Goal: Task Accomplishment & Management: Use online tool/utility

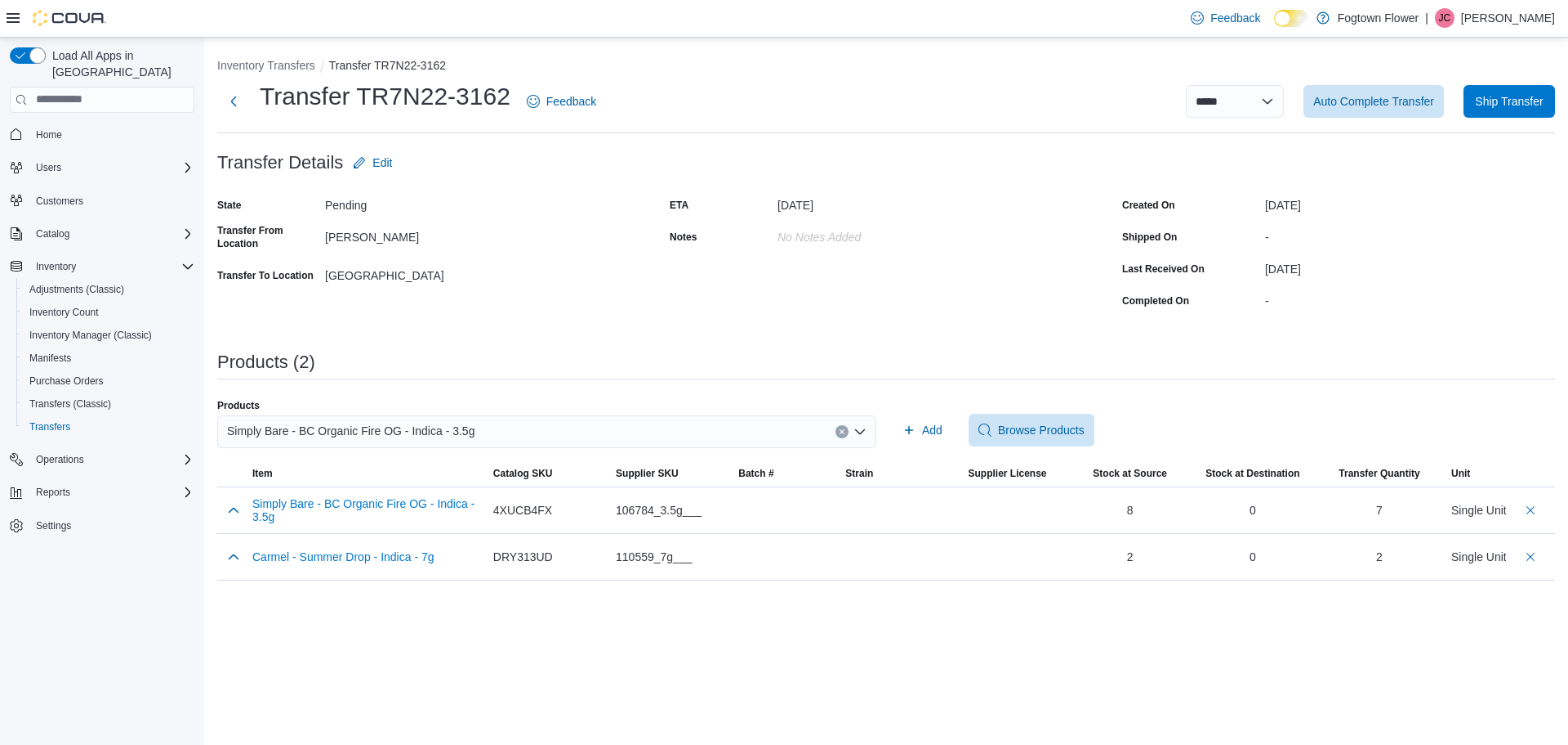
click at [565, 427] on div "Simply Bare - BC Organic Fire OG - Indica - 3.5g" at bounding box center [547, 431] width 659 height 33
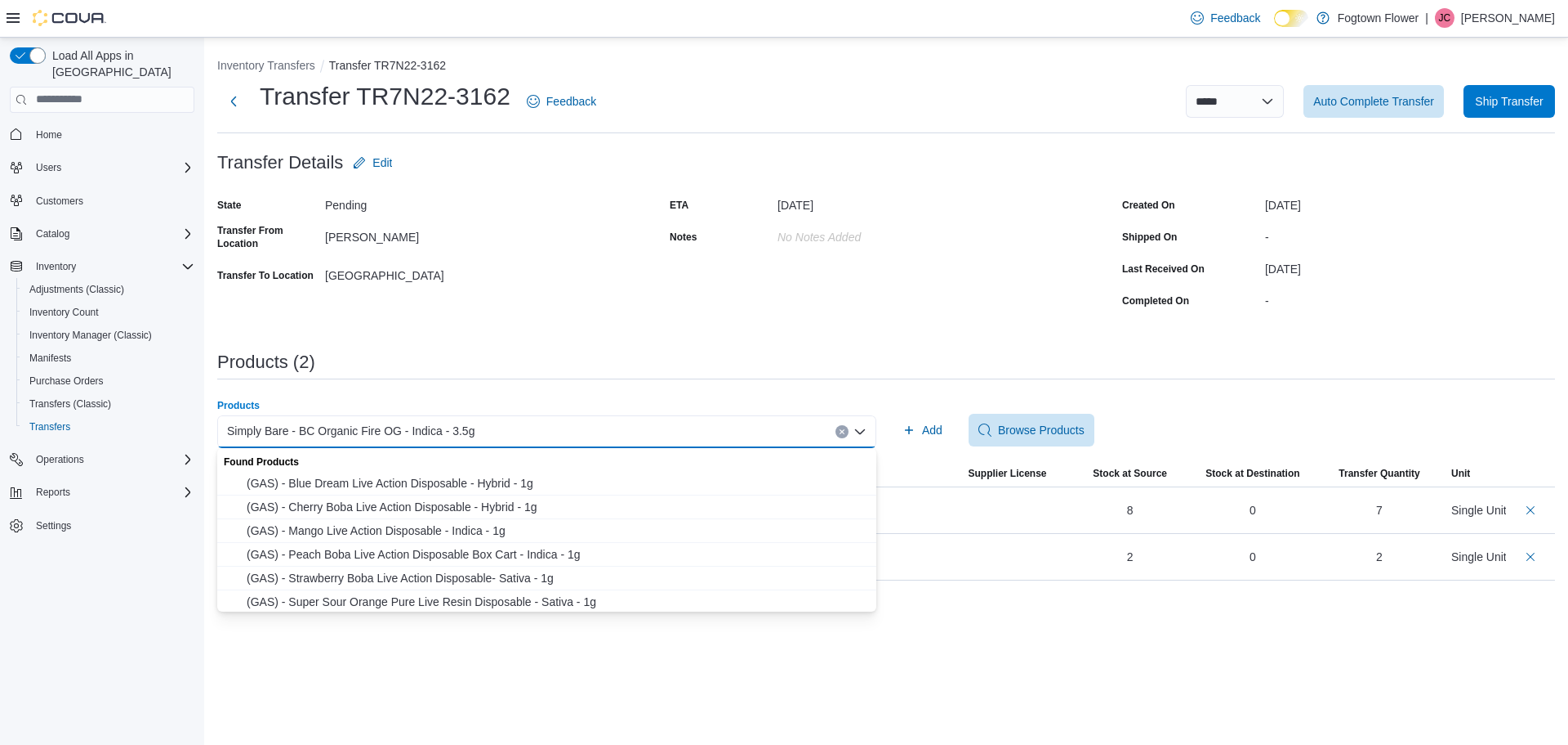
drag, startPoint x: 847, startPoint y: 428, endPoint x: 829, endPoint y: 427, distance: 18.0
click at [846, 428] on button "Clear input" at bounding box center [842, 432] width 13 height 13
click at [826, 428] on div "Search or Scan to Add Product Combo box. Selected. Combo box input. Search or S…" at bounding box center [547, 431] width 659 height 33
click at [803, 431] on div "Search or Scan to Add Product" at bounding box center [547, 431] width 659 height 33
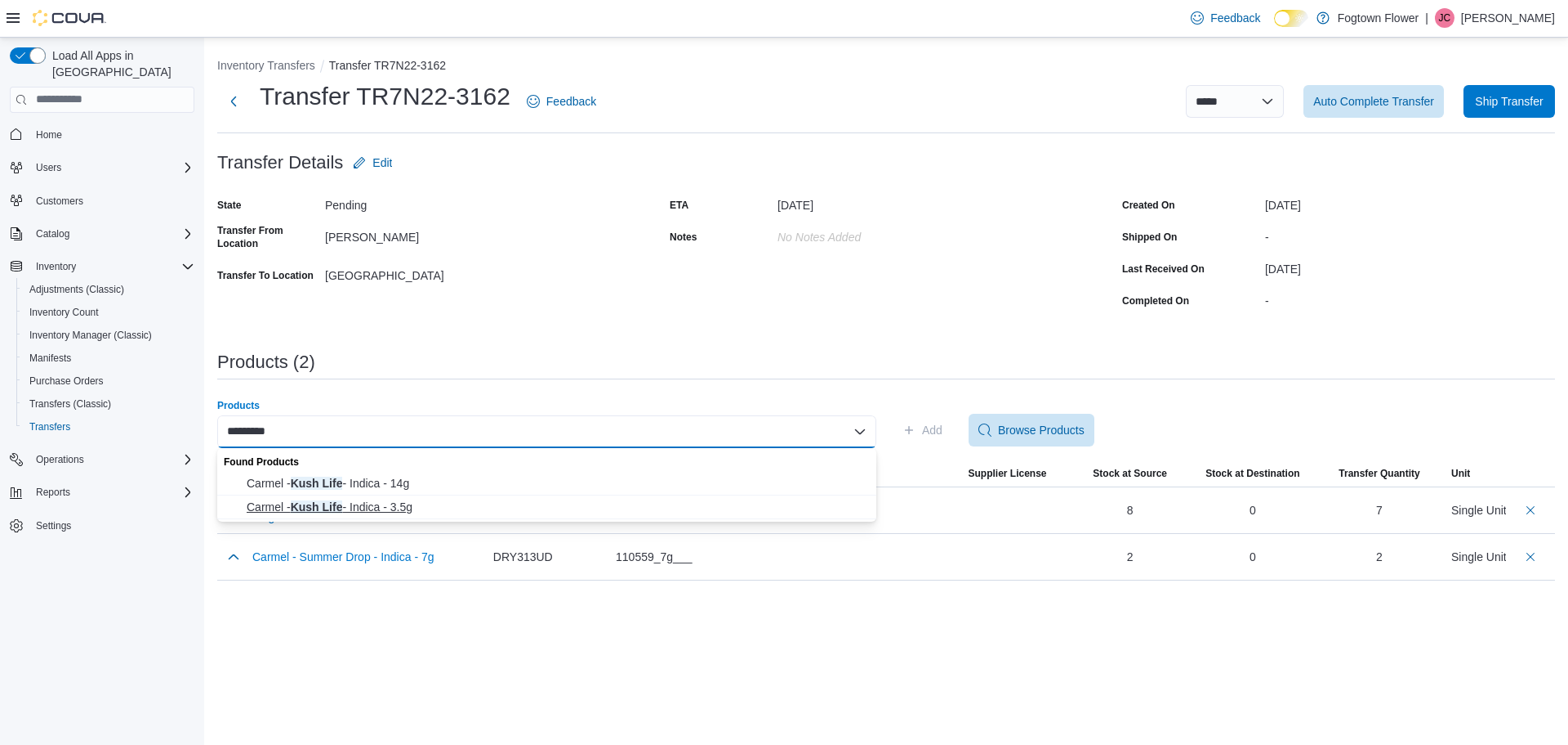
type input "*********"
click at [568, 506] on span "[PERSON_NAME] Life - Indica - 3.5g" at bounding box center [557, 507] width 620 height 17
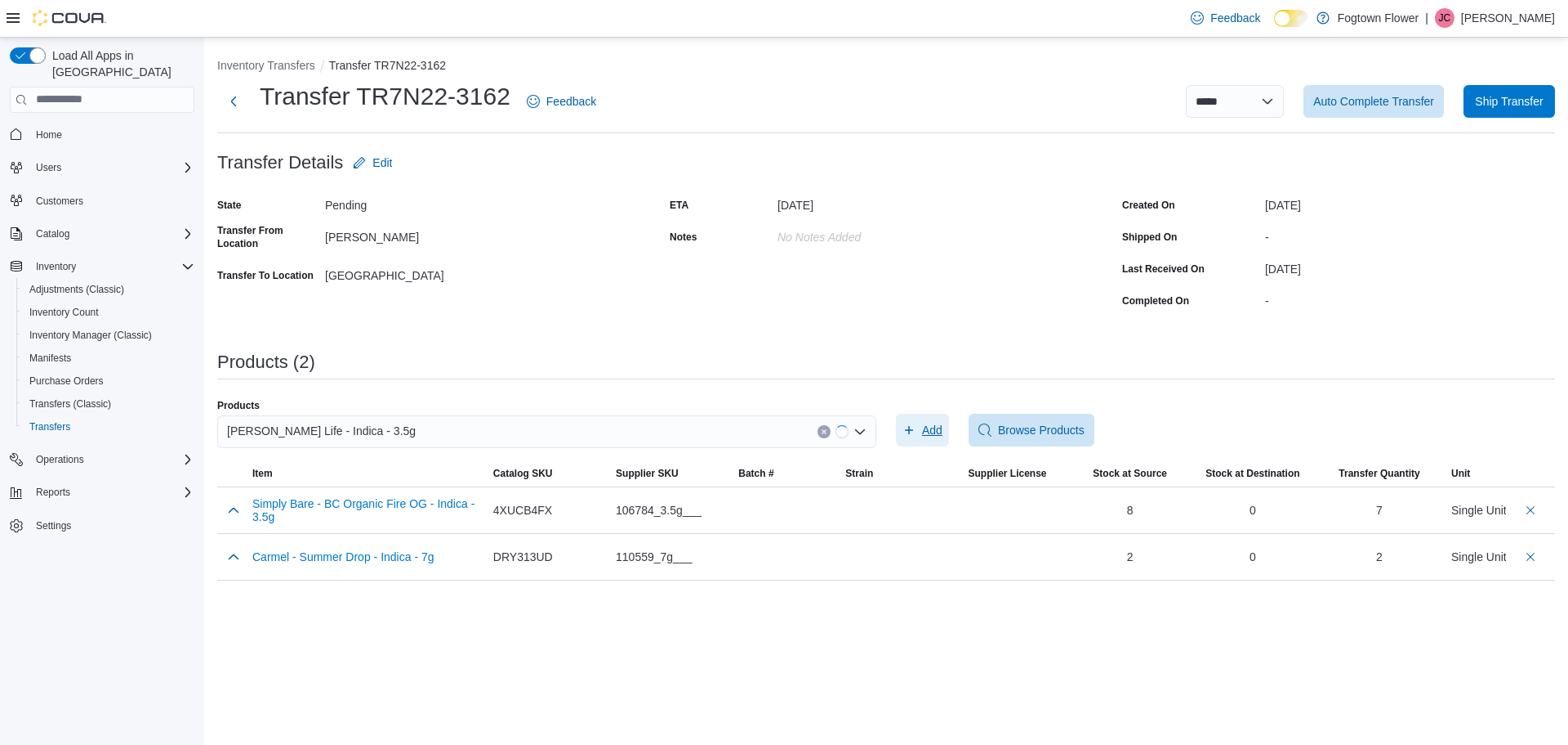
drag, startPoint x: 903, startPoint y: 425, endPoint x: 914, endPoint y: 425, distance: 11.0
click at [914, 425] on icon "button" at bounding box center [909, 430] width 13 height 13
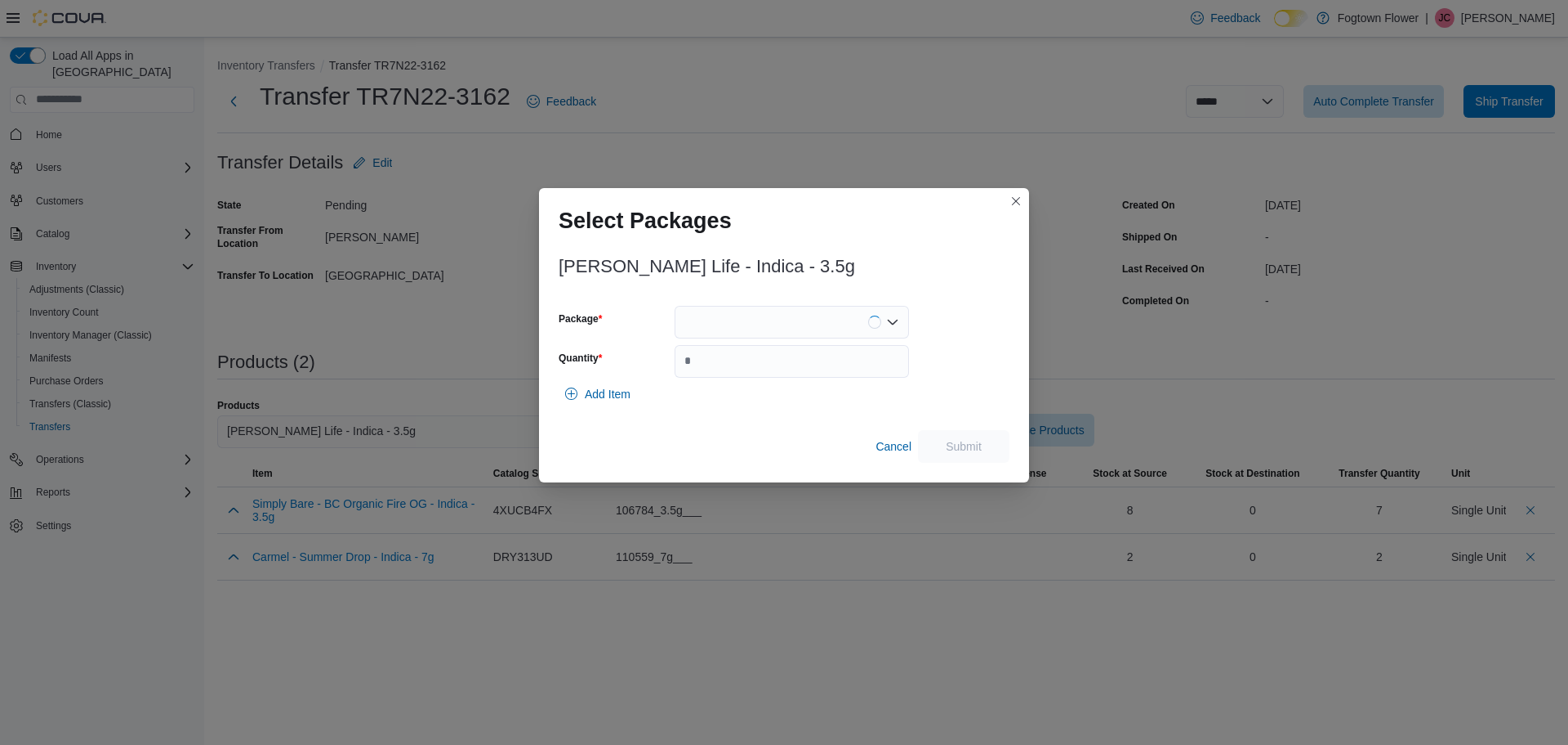
click at [777, 327] on div at bounding box center [792, 321] width 235 height 33
click at [771, 373] on span "KL3A1" at bounding box center [801, 373] width 195 height 17
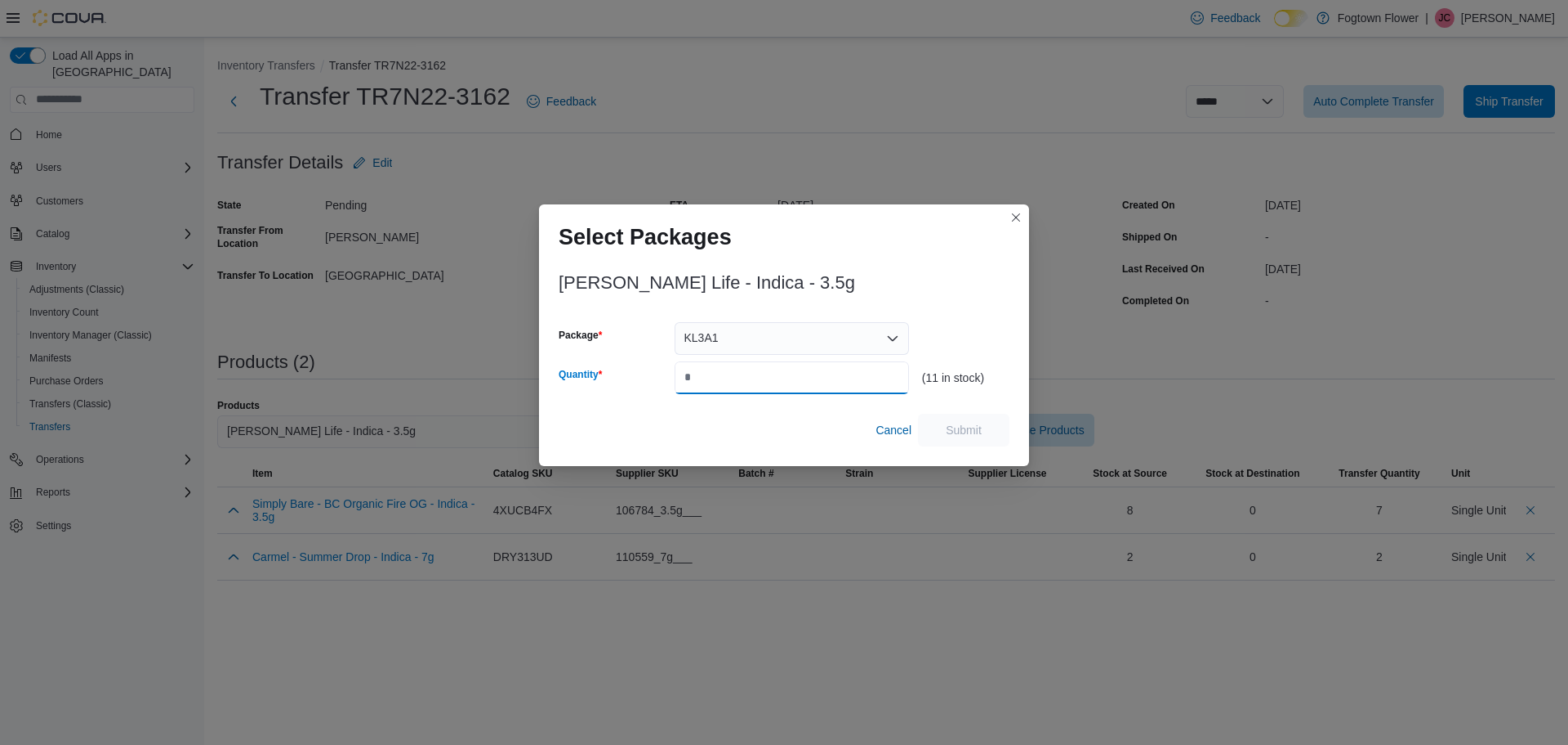
click at [766, 376] on input "Quantity" at bounding box center [792, 377] width 235 height 33
type input "**"
click at [952, 419] on span "Submit" at bounding box center [964, 428] width 71 height 33
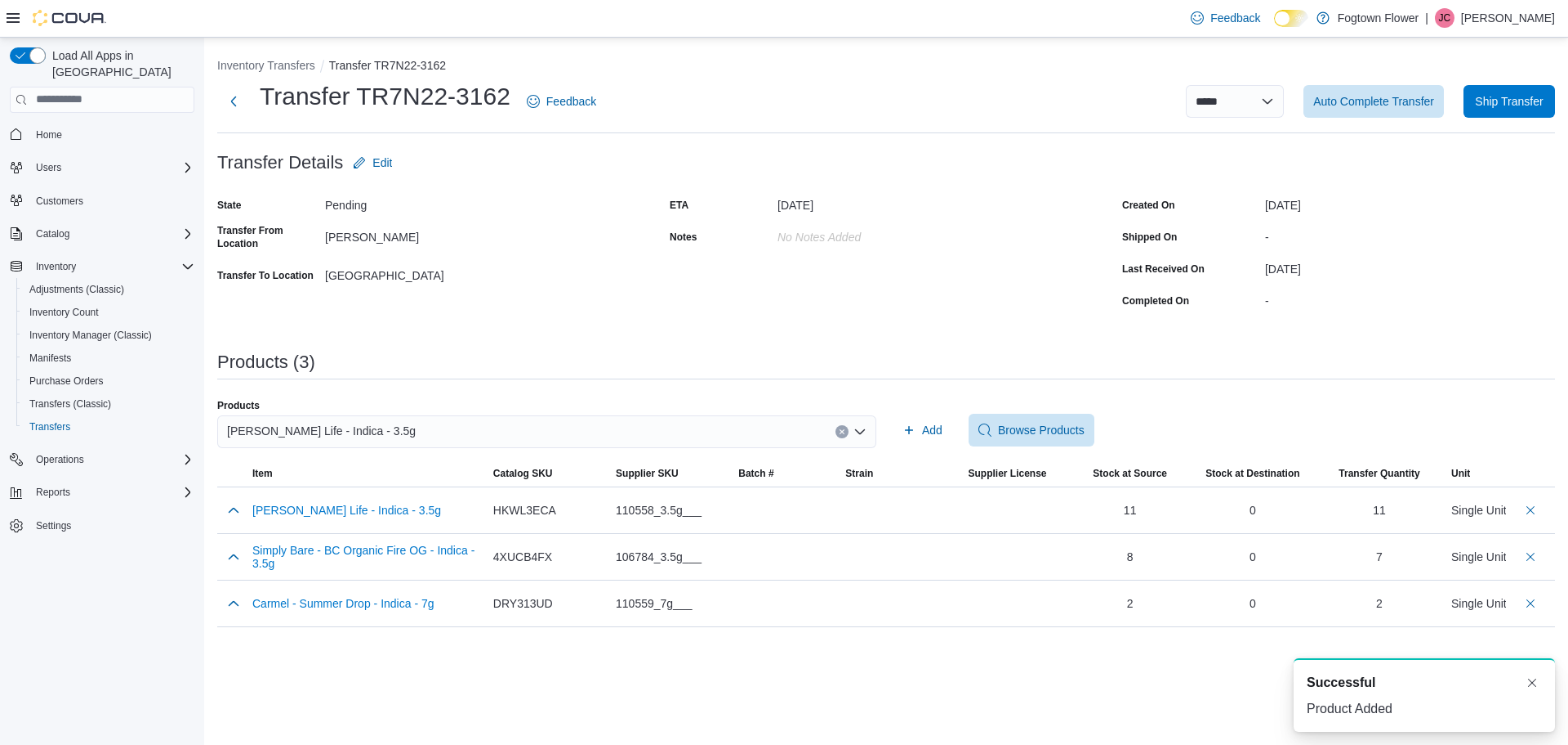
click at [505, 439] on div "[PERSON_NAME] Life - Indica - 3.5g" at bounding box center [547, 431] width 659 height 33
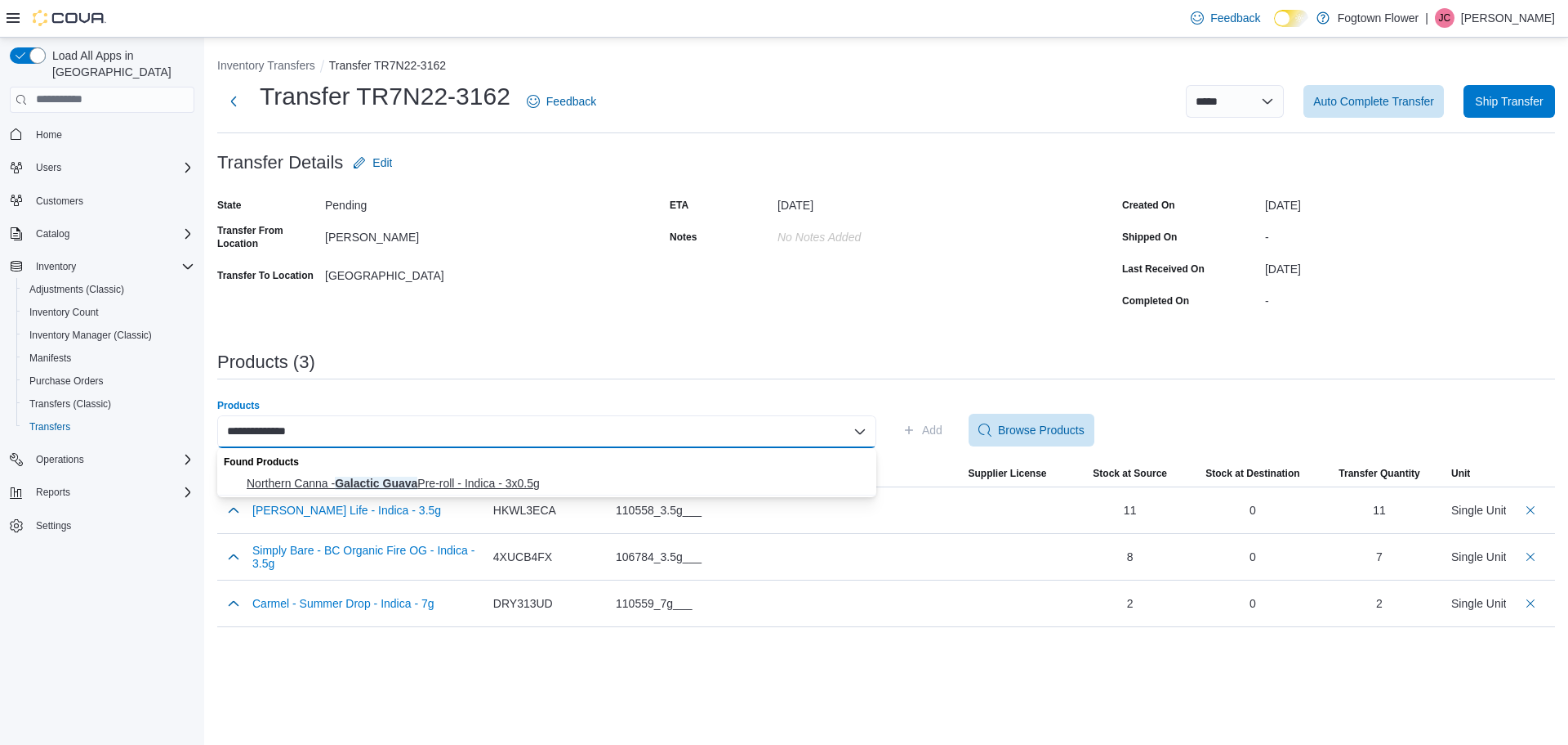
type input "**********"
click at [525, 485] on span "Northern Canna - Galactic Guava Pre-roll - Indica - 3x0.5g" at bounding box center [557, 483] width 620 height 17
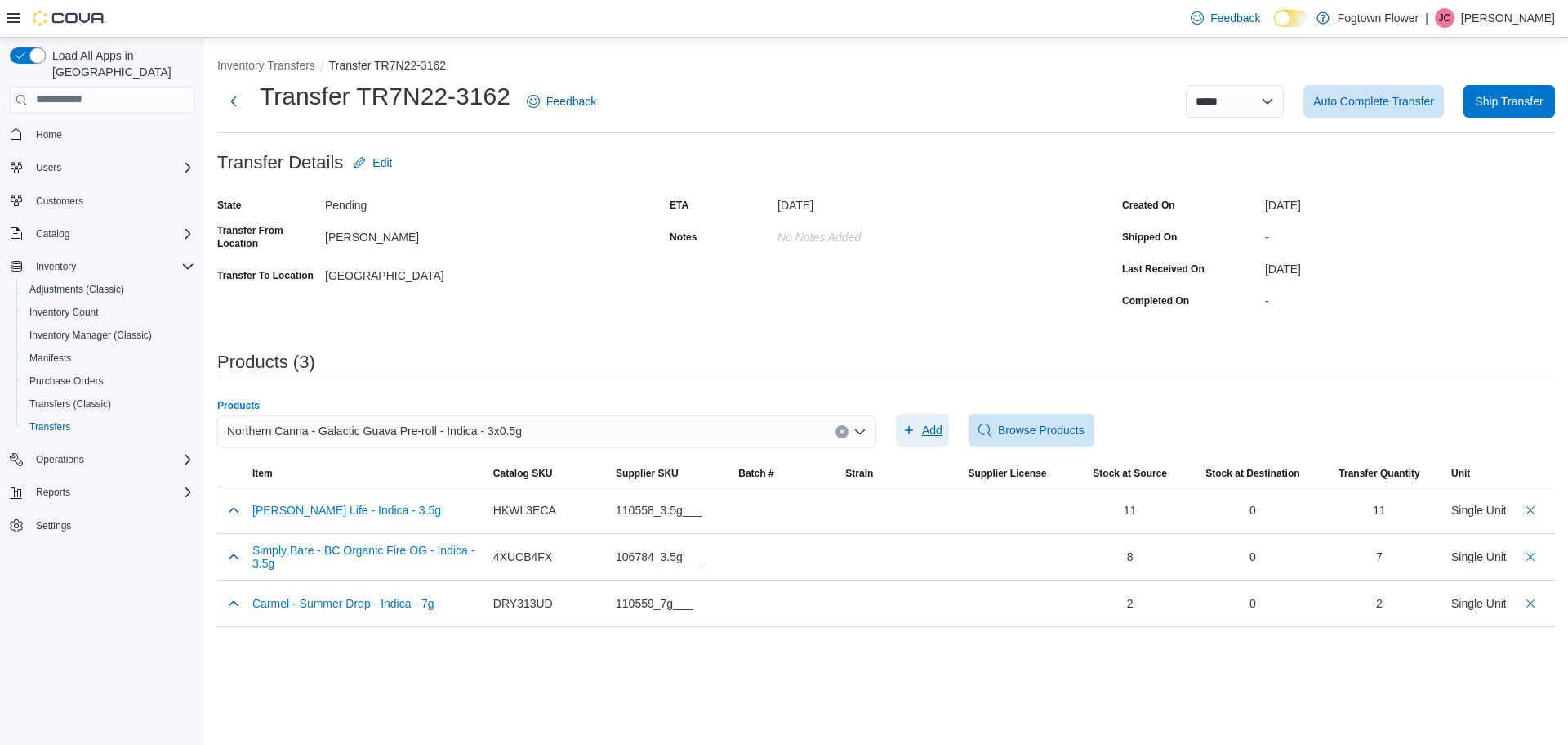
click at [920, 432] on span "Add" at bounding box center [922, 429] width 40 height 33
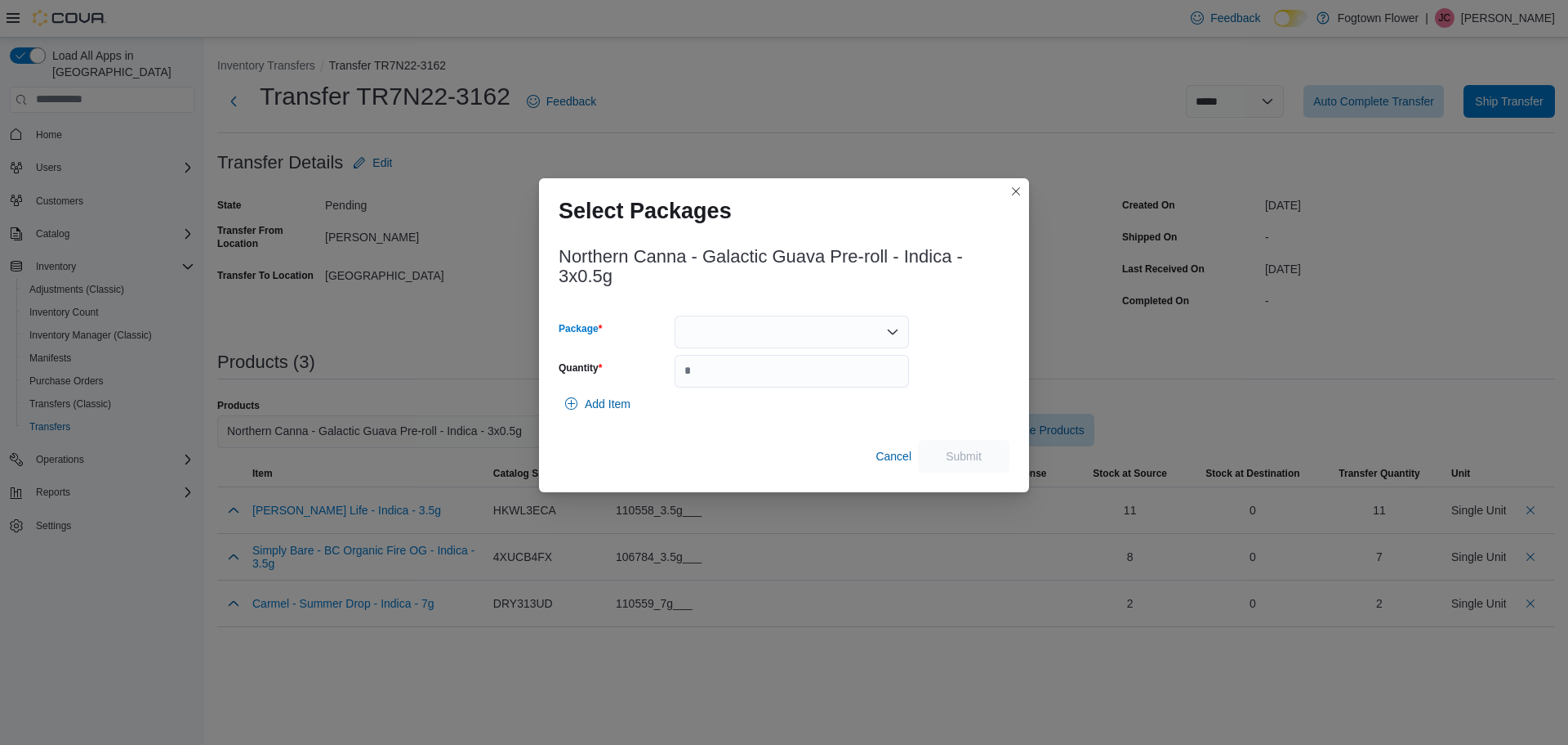
drag, startPoint x: 782, startPoint y: 323, endPoint x: 781, endPoint y: 344, distance: 21.0
click at [781, 332] on div at bounding box center [792, 332] width 235 height 33
click at [772, 382] on span "BPR-24-087-3PR" at bounding box center [801, 384] width 195 height 17
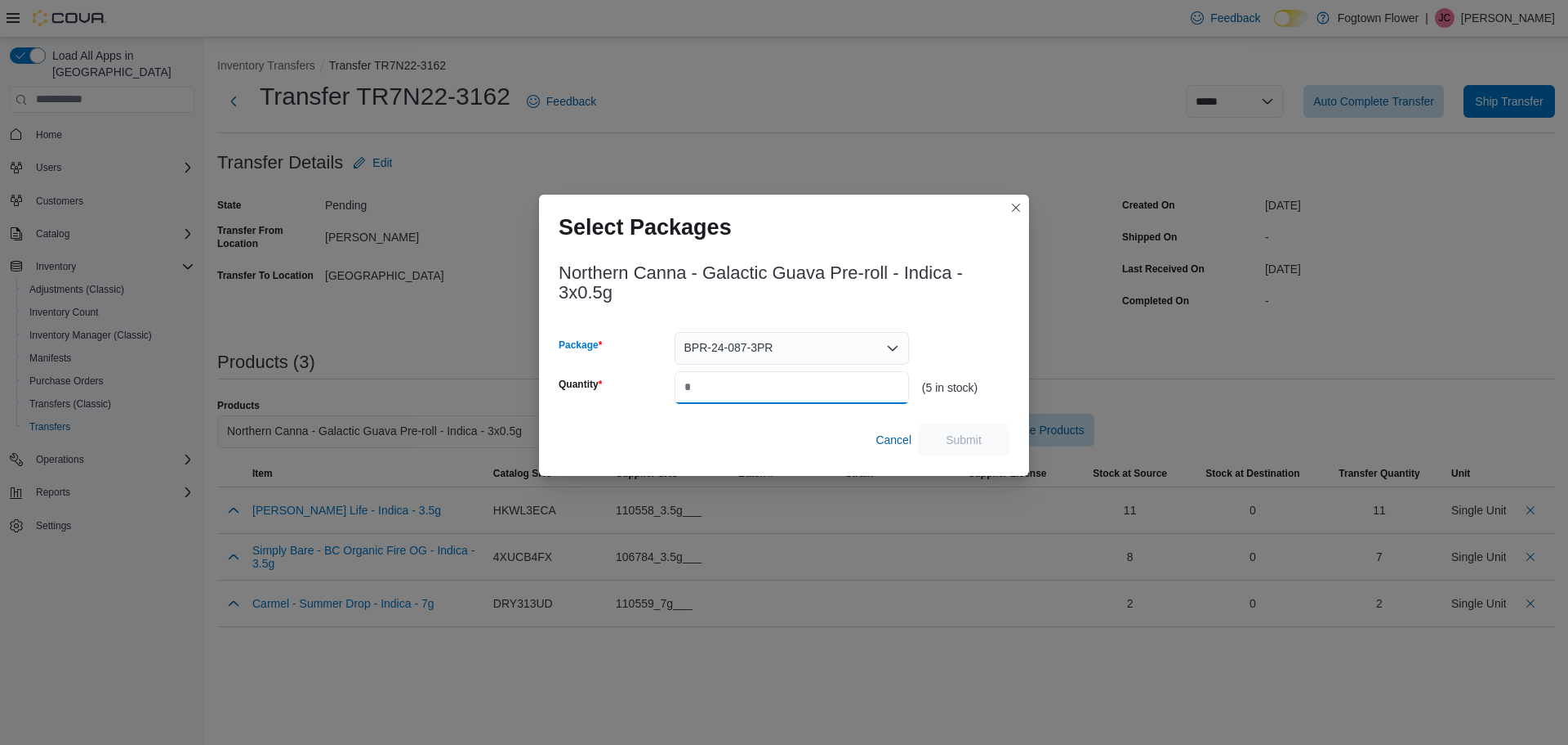
click at [774, 383] on input "Quantity" at bounding box center [792, 386] width 235 height 33
type input "*"
click at [949, 433] on span "Submit" at bounding box center [964, 439] width 36 height 17
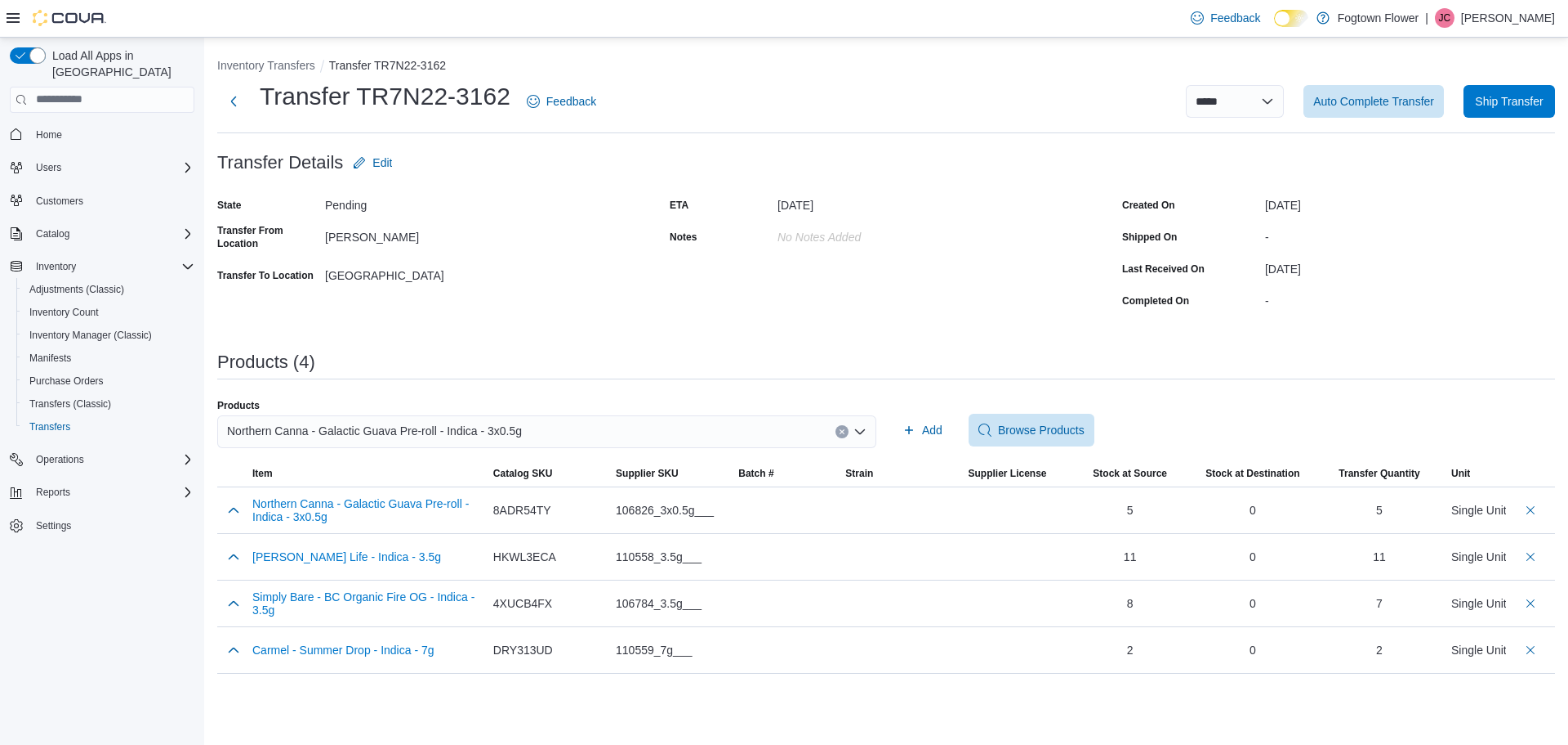
click at [847, 438] on div "Northern Canna - Galactic Guava Pre-roll - Indica - 3x0.5g" at bounding box center [547, 431] width 659 height 33
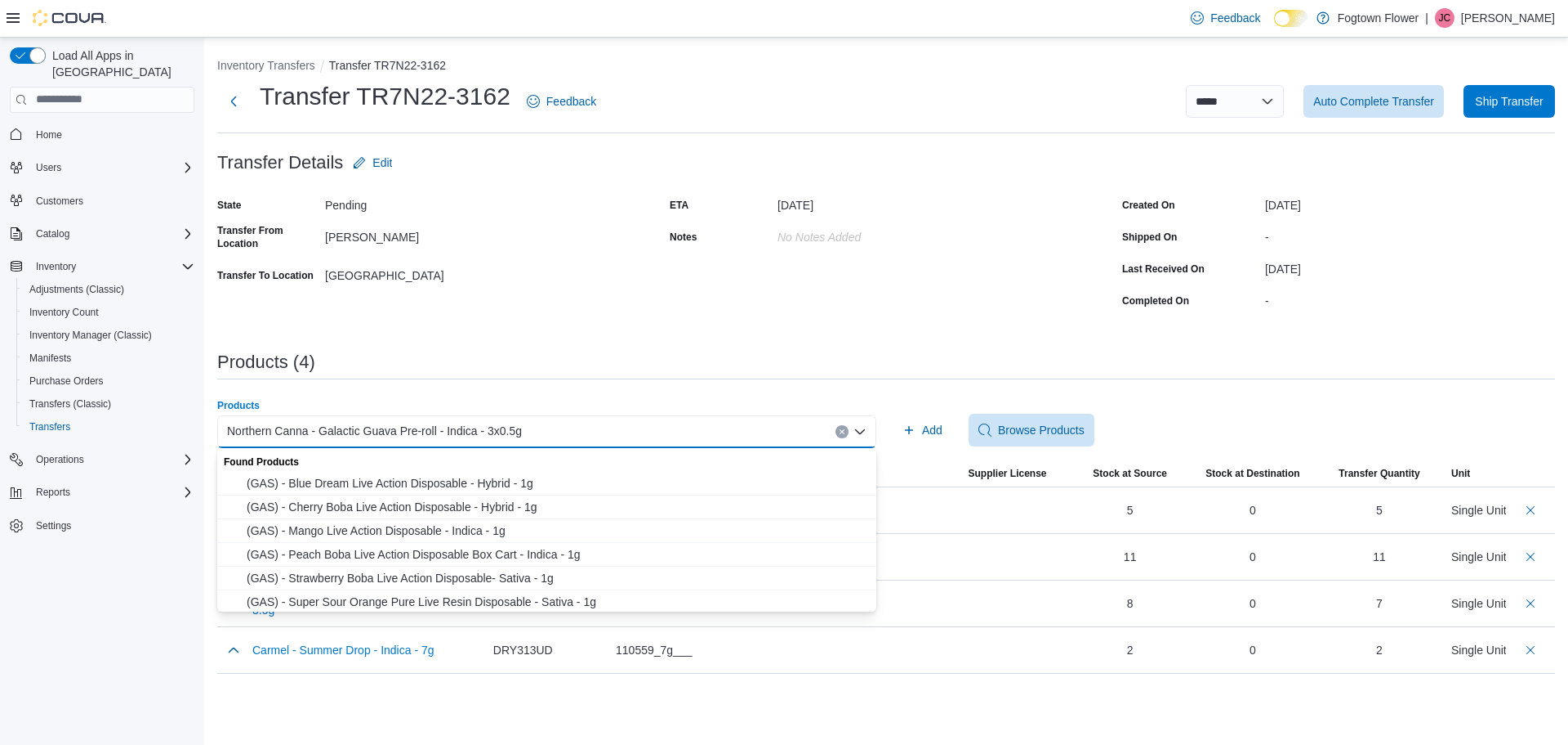
click at [847, 430] on button "Clear input" at bounding box center [842, 432] width 13 height 13
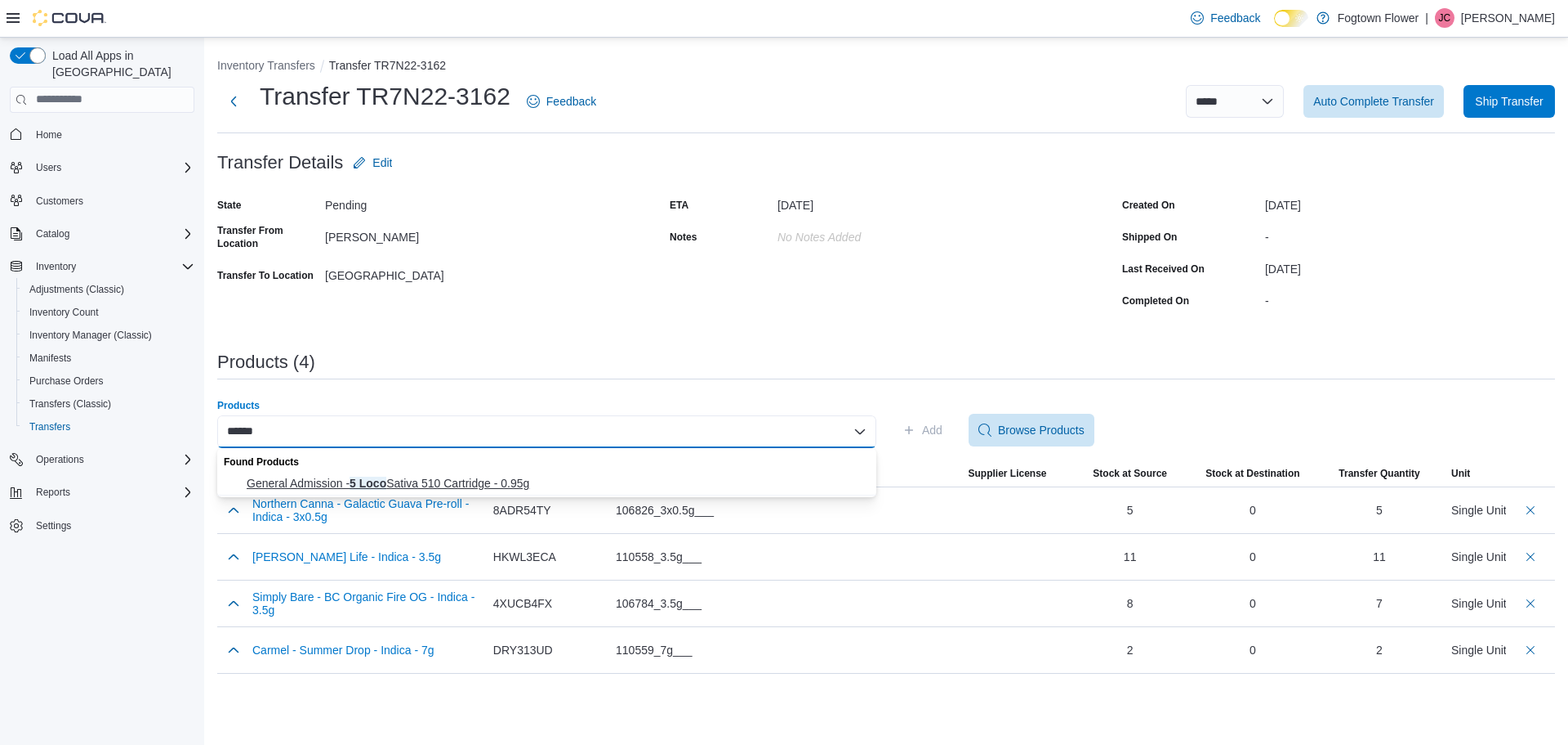
type input "******"
click at [591, 480] on span "General Admission - 5 Loco Sativa 510 Cartridge - 0.95g" at bounding box center [557, 483] width 620 height 17
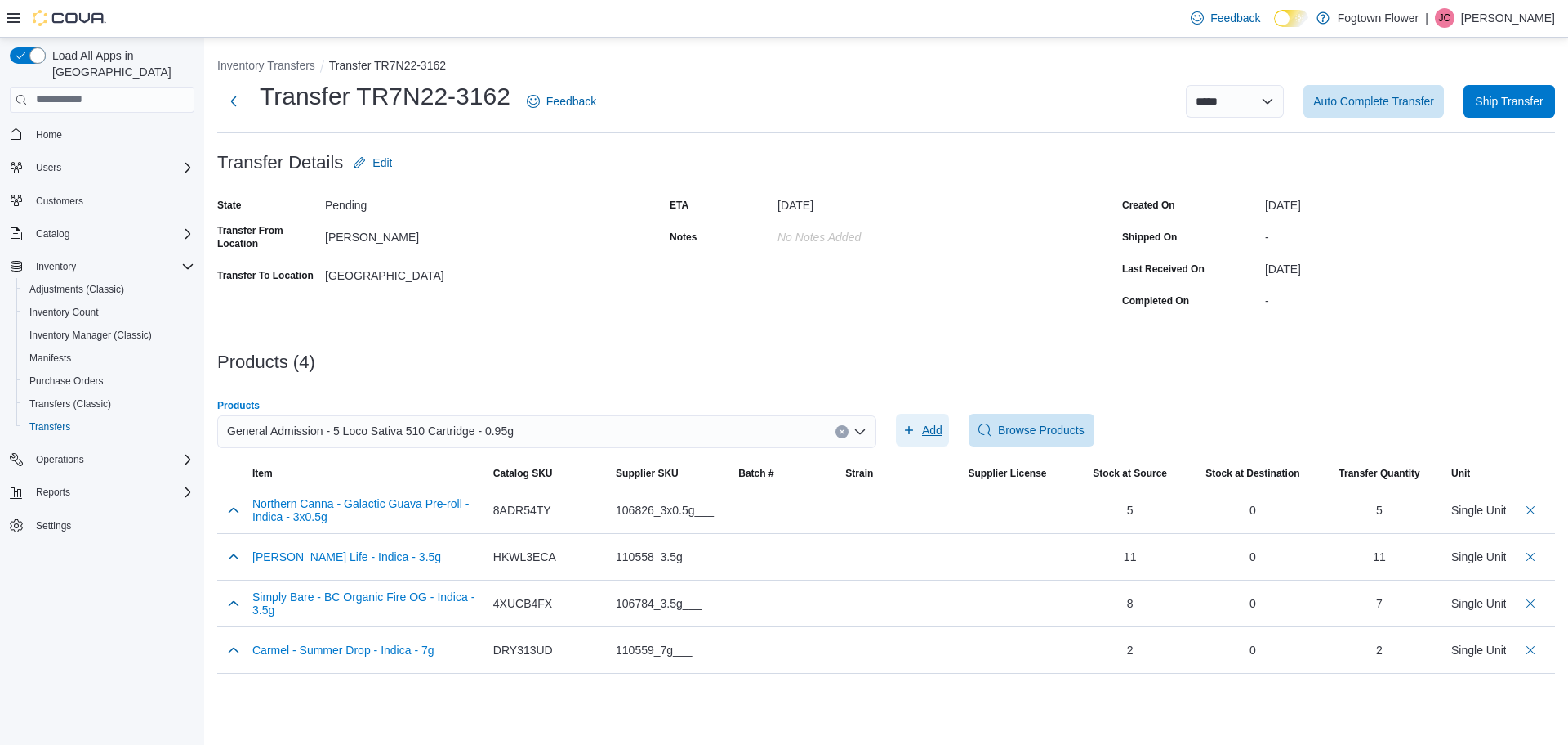
click at [923, 432] on span "Add" at bounding box center [932, 430] width 20 height 17
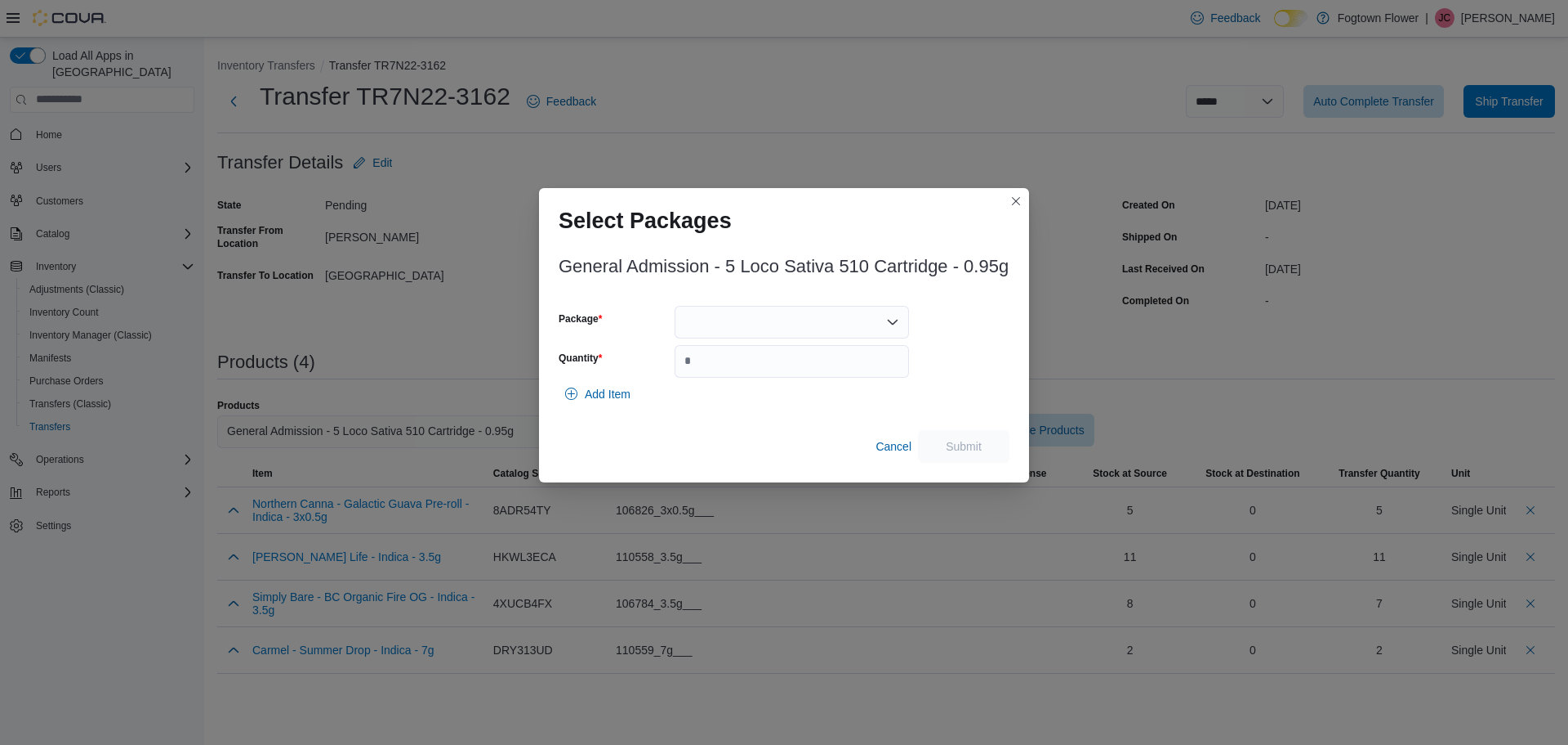
click at [725, 321] on div at bounding box center [792, 321] width 235 height 33
click at [741, 375] on span "24010000568" at bounding box center [801, 373] width 195 height 17
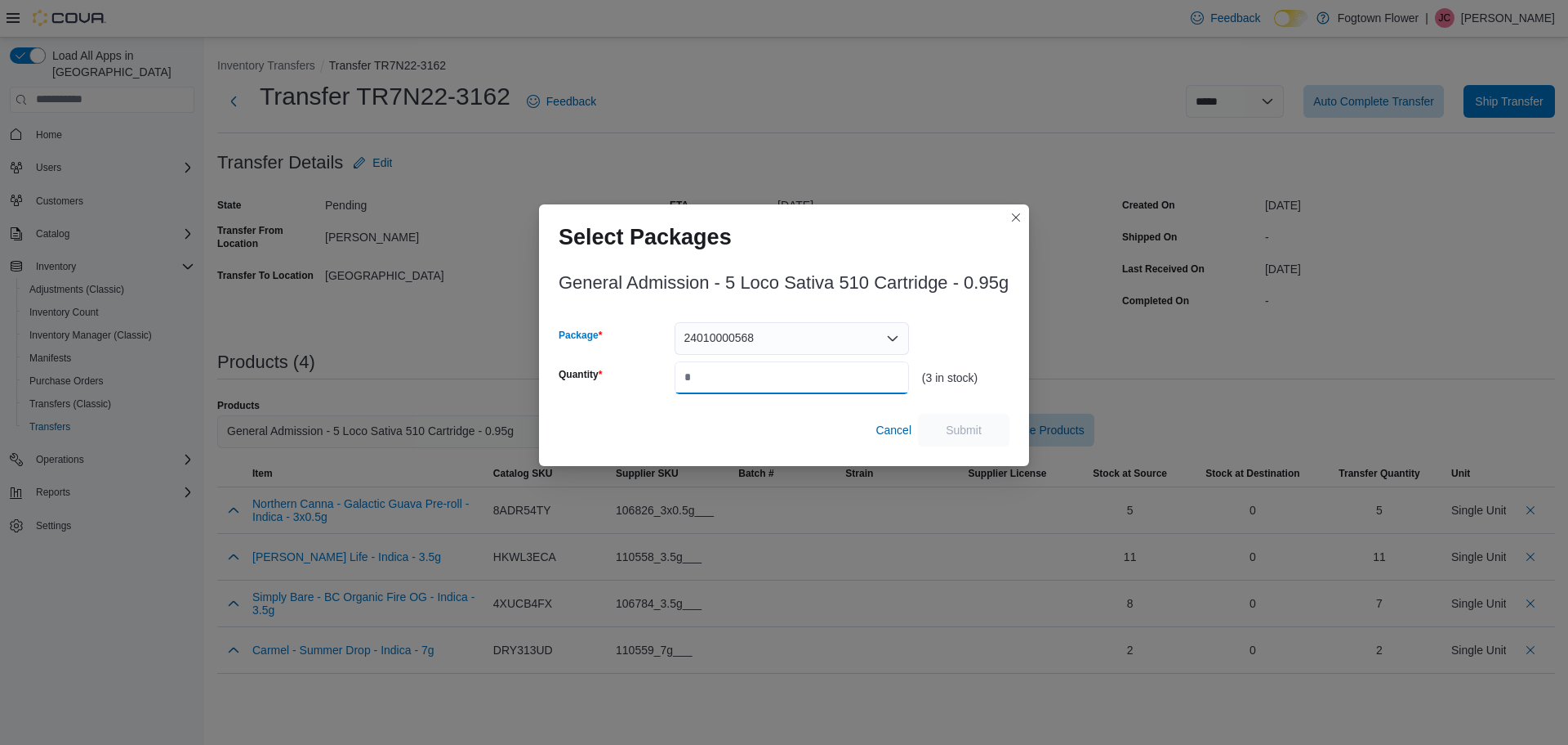
click at [741, 376] on input "Quantity" at bounding box center [792, 377] width 235 height 33
type input "*"
click at [989, 426] on span "Submit" at bounding box center [964, 428] width 71 height 33
